Goal: Task Accomplishment & Management: Complete application form

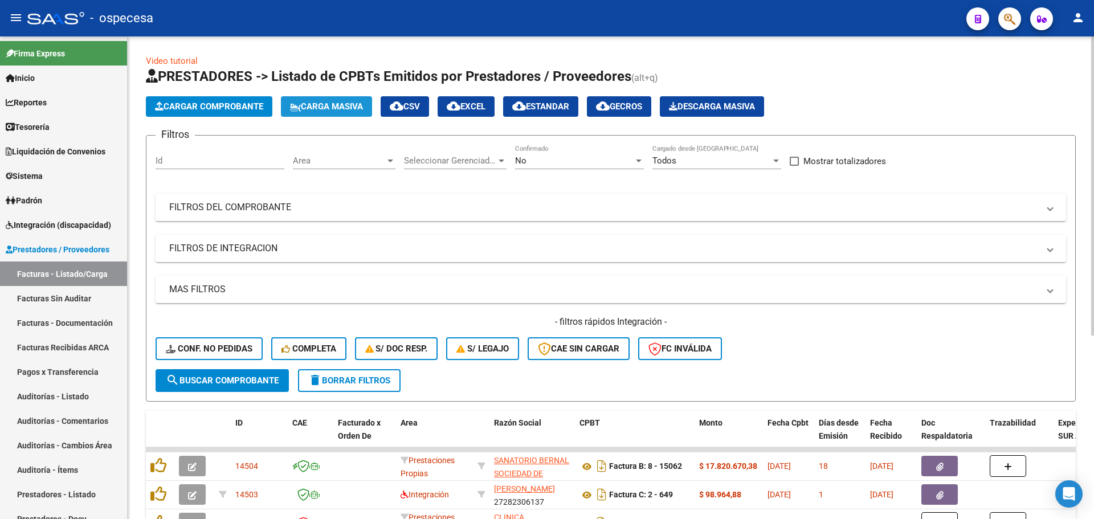
click at [318, 109] on span "Carga Masiva" at bounding box center [326, 106] width 73 height 10
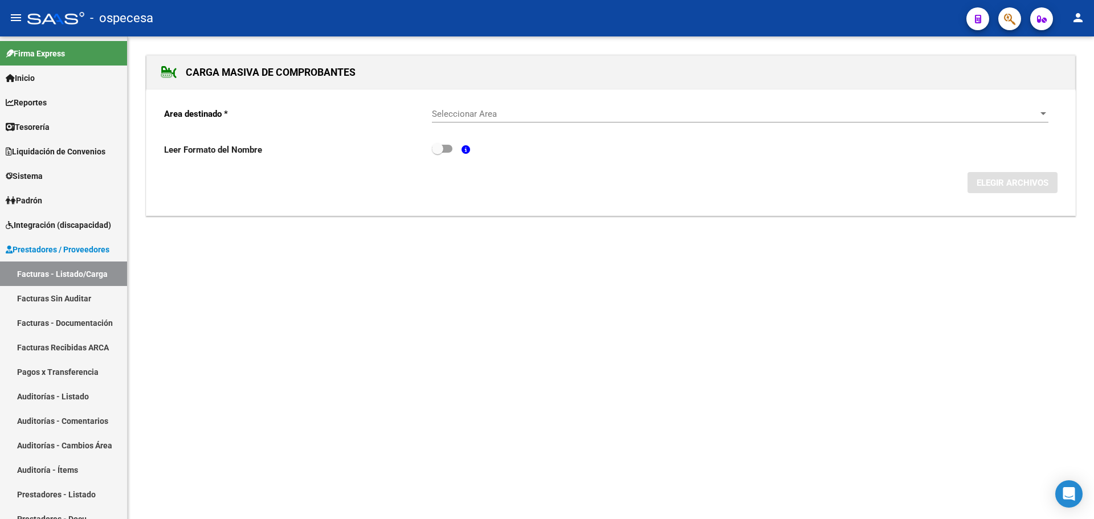
click at [439, 113] on span "Seleccionar Area" at bounding box center [735, 114] width 606 height 10
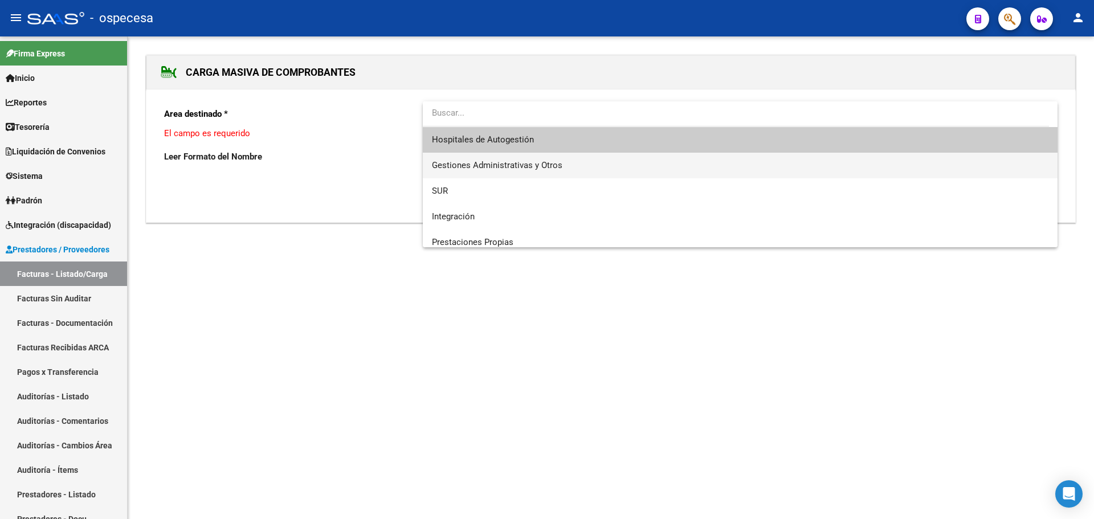
click at [487, 158] on span "Gestiones Administrativas y Otros" at bounding box center [740, 166] width 617 height 26
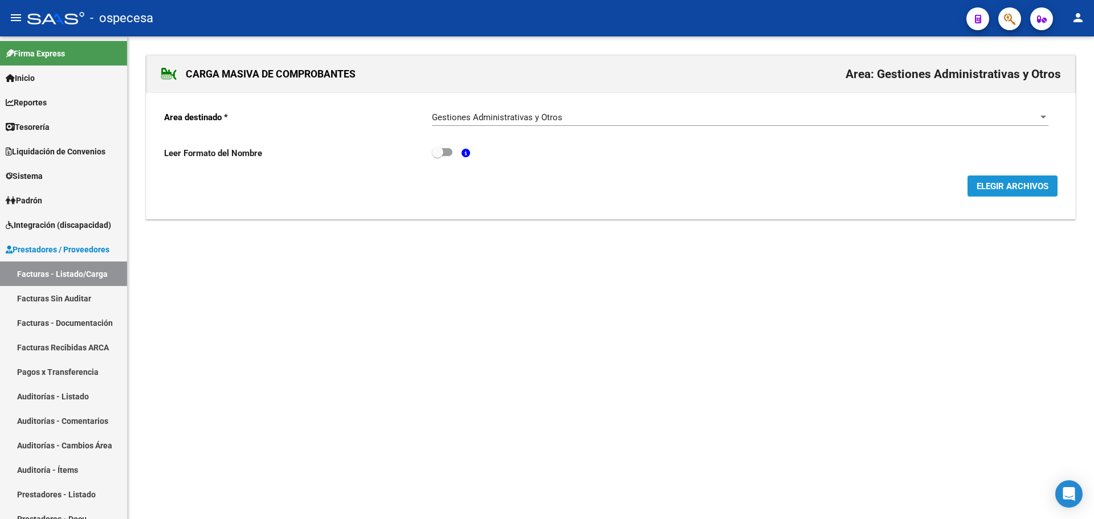
click at [991, 188] on span "ELEGIR ARCHIVOS" at bounding box center [1013, 186] width 72 height 10
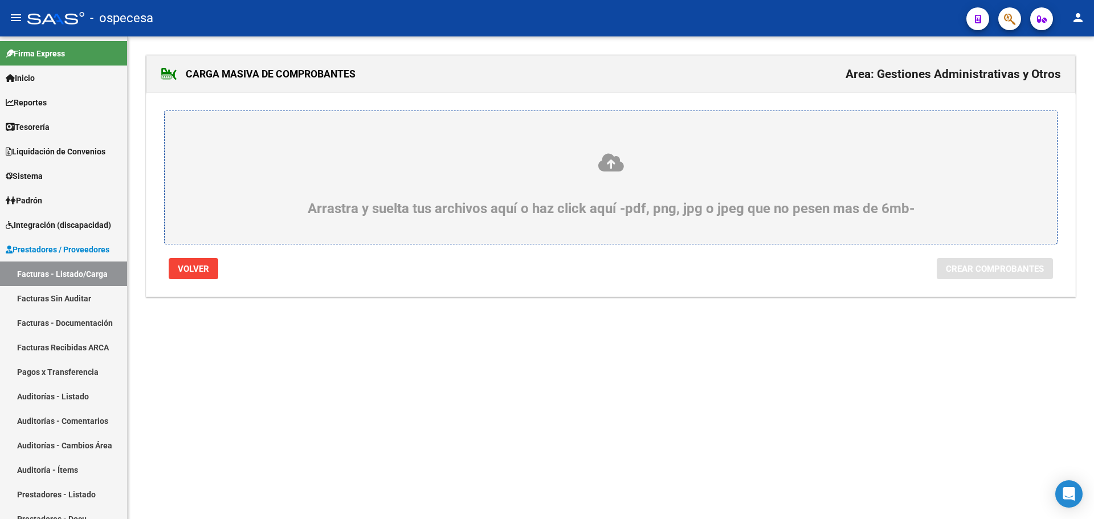
click at [650, 177] on div "Arrastra y suelta tus archivos aquí o haz click aquí -pdf, png, jpg o jpeg que …" at bounding box center [611, 184] width 838 height 64
click at [0, 0] on input "Arrastra y suelta tus archivos aquí o haz click aquí -pdf, png, jpg o jpeg que …" at bounding box center [0, 0] width 0 height 0
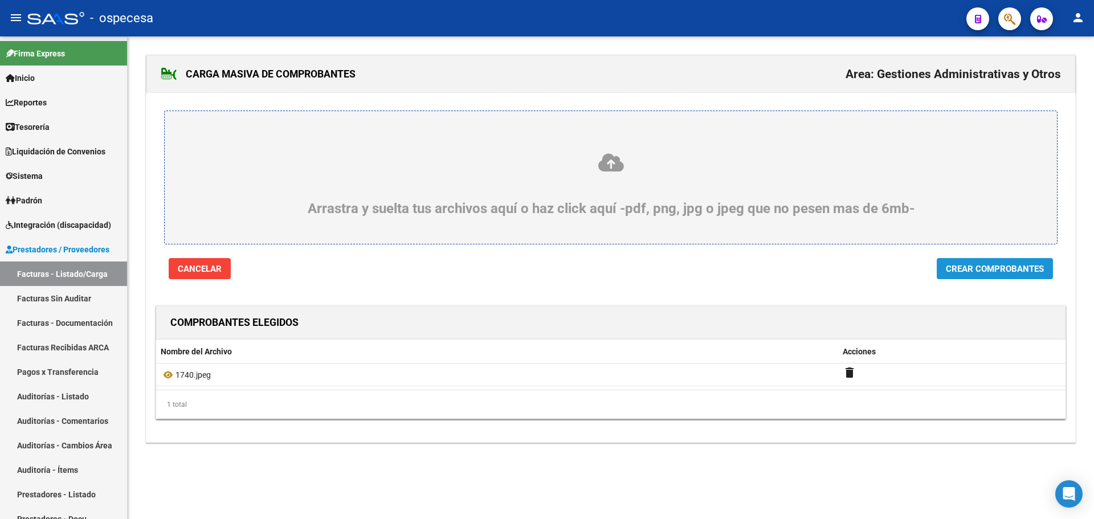
click at [978, 272] on span "Crear Comprobantes" at bounding box center [995, 269] width 98 height 10
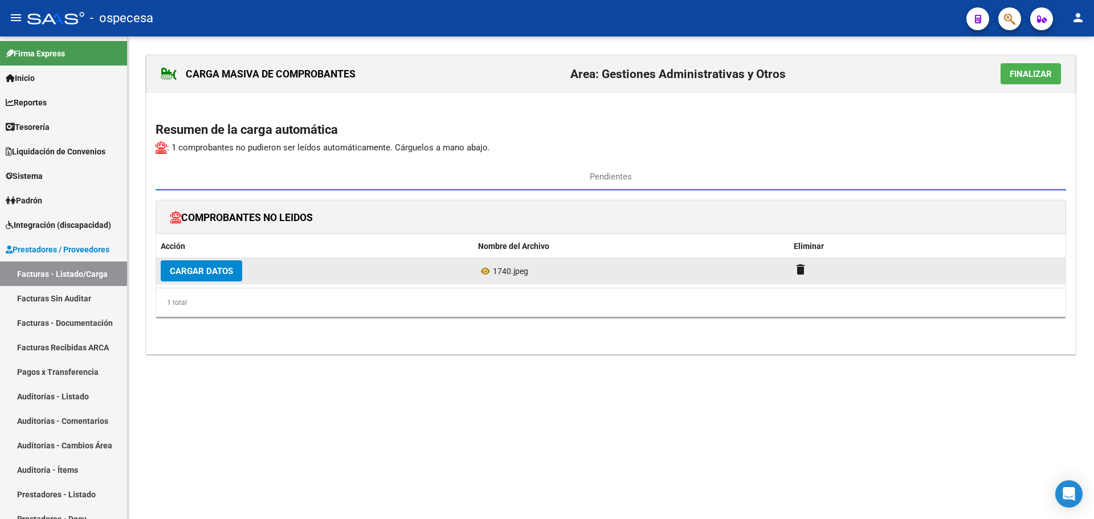
click at [234, 263] on button "Cargar Datos" at bounding box center [202, 270] width 82 height 21
click at [223, 278] on button "Cargar Datos" at bounding box center [202, 270] width 82 height 21
click at [225, 272] on span "Cargar Datos" at bounding box center [201, 271] width 63 height 10
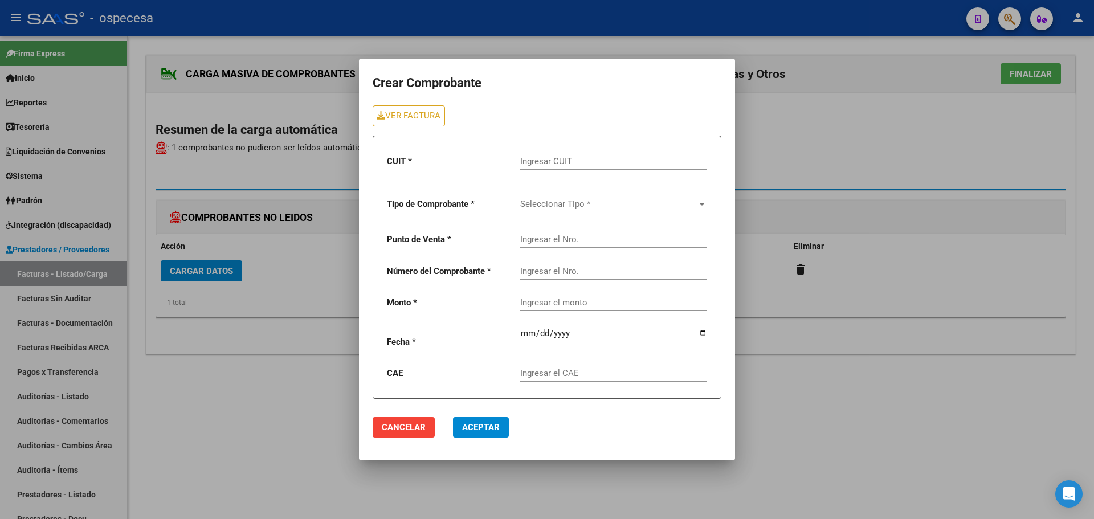
click at [571, 159] on input "Ingresar CUIT" at bounding box center [613, 161] width 187 height 10
click at [553, 374] on input "Ingresar el CAE" at bounding box center [613, 373] width 187 height 10
type input "75385460814169"
click at [595, 301] on input "Ingresar el monto" at bounding box center [613, 303] width 187 height 10
click at [582, 205] on span "Seleccionar Tipo *" at bounding box center [608, 204] width 177 height 10
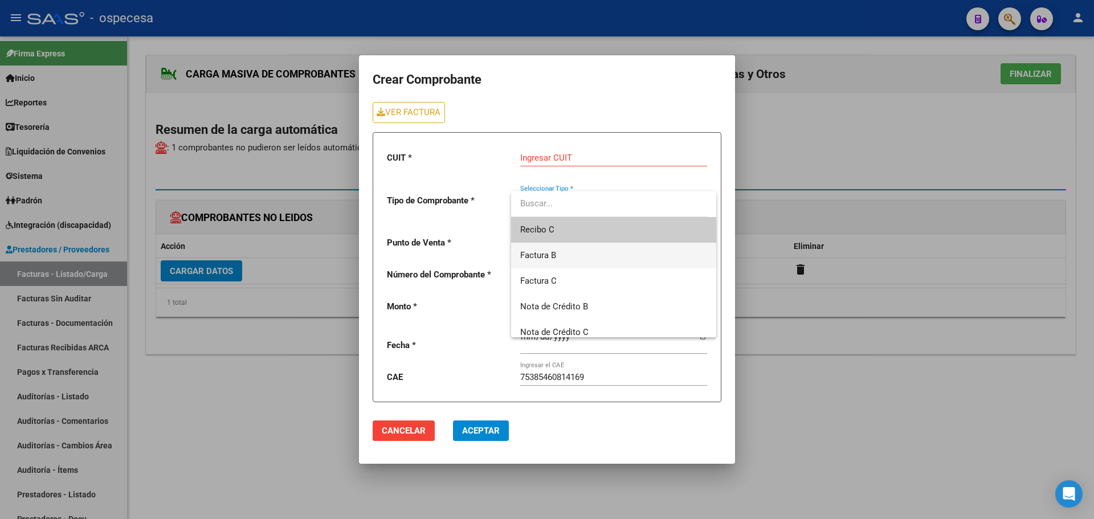
click at [574, 251] on span "Factura B" at bounding box center [613, 256] width 187 height 26
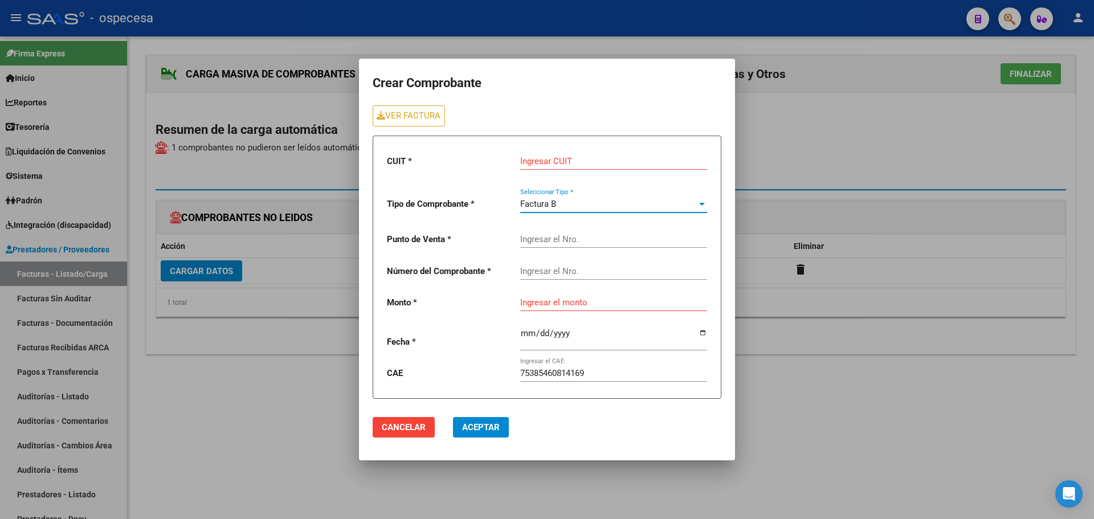
click at [571, 233] on div "Ingresar el Nro." at bounding box center [613, 235] width 187 height 25
type input "4"
click at [630, 278] on div "Ingresar el Nro." at bounding box center [613, 267] width 187 height 25
type input "1740"
click at [625, 304] on input "Ingresar el monto" at bounding box center [613, 303] width 187 height 10
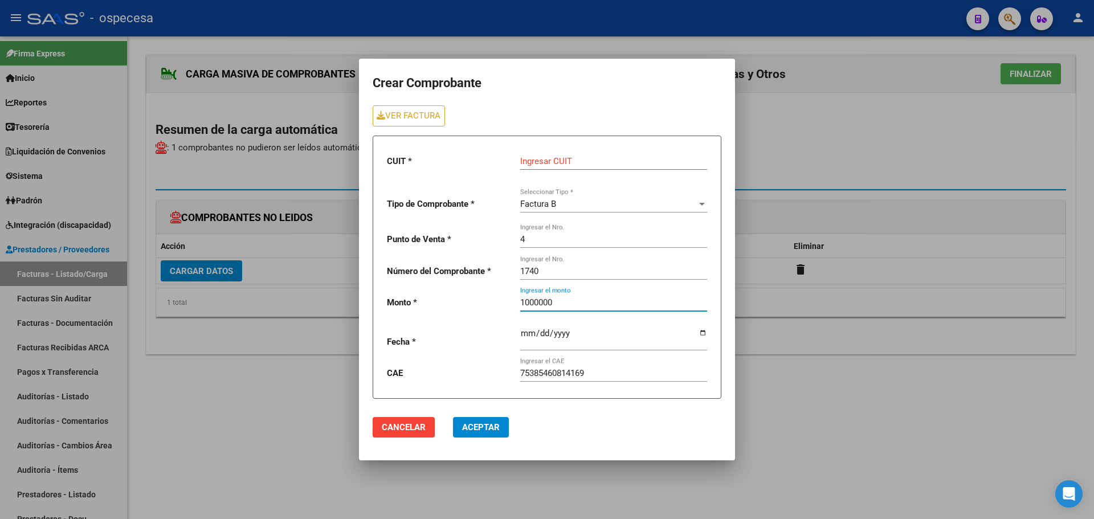
type input "1000000"
click at [579, 345] on input "date" at bounding box center [613, 338] width 187 height 18
click at [701, 336] on input "date" at bounding box center [613, 338] width 187 height 18
type input "[DATE]"
click at [581, 164] on input "Ingresar CUIT" at bounding box center [613, 161] width 187 height 10
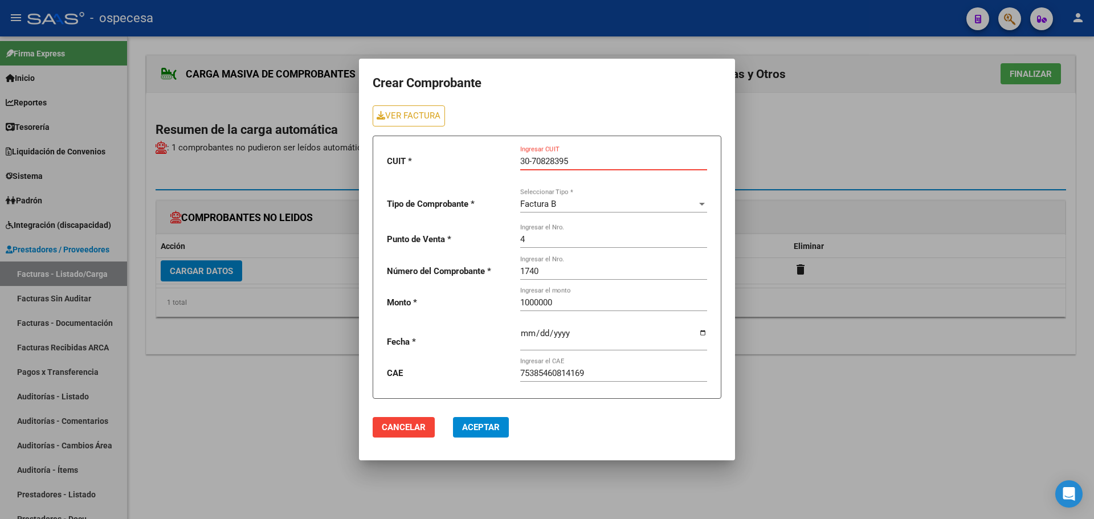
type input "30-70828395-5"
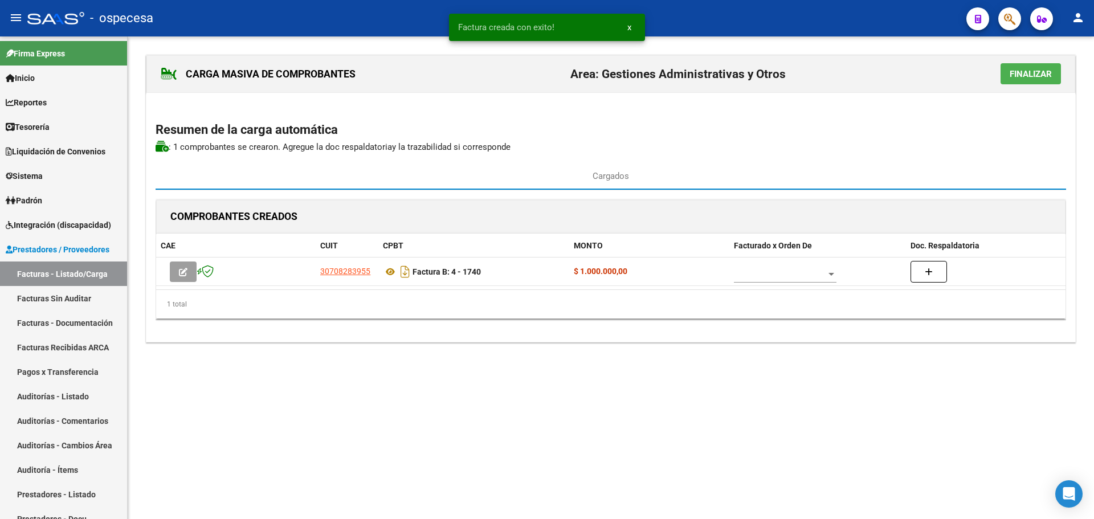
click at [1019, 80] on button "Finalizar" at bounding box center [1031, 73] width 60 height 21
